Goal: Task Accomplishment & Management: Use online tool/utility

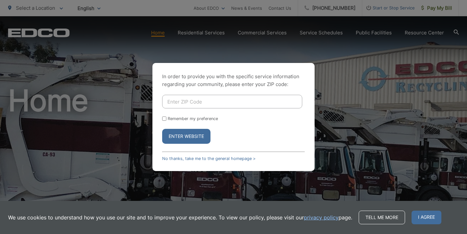
click at [241, 104] on input "Enter ZIP Code" at bounding box center [232, 102] width 140 height 14
type input "92084"
click at [194, 135] on button "Enter Website" at bounding box center [186, 136] width 48 height 15
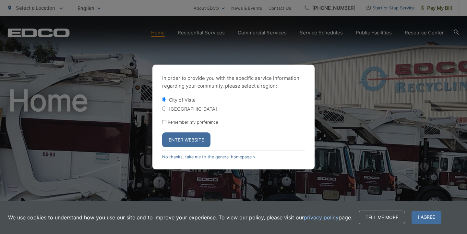
click at [200, 138] on button "Enter Website" at bounding box center [186, 139] width 48 height 15
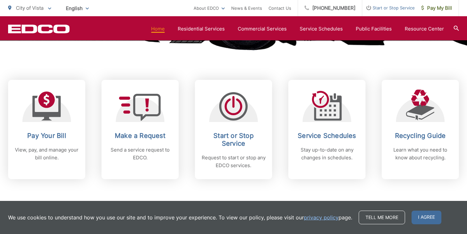
scroll to position [244, 0]
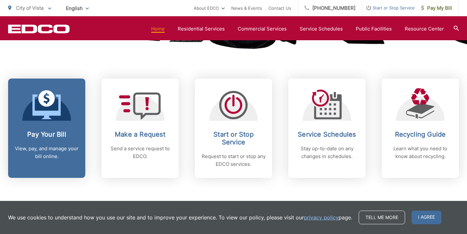
click at [61, 138] on h2 "Pay Your Bill" at bounding box center [47, 134] width 64 height 8
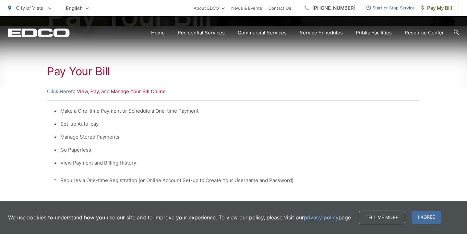
scroll to position [140, 0]
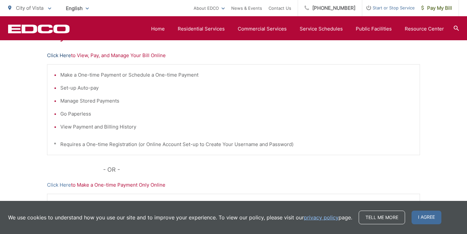
click at [64, 55] on link "Click Here" at bounding box center [59, 56] width 24 height 8
